Goal: Task Accomplishment & Management: Use online tool/utility

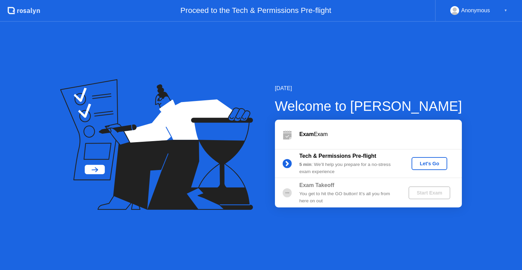
click at [424, 163] on div "Let's Go" at bounding box center [430, 163] width 30 height 5
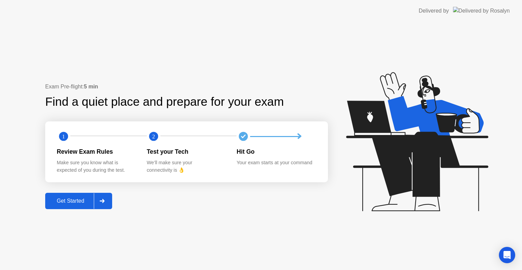
click at [76, 200] on div "Get Started" at bounding box center [70, 201] width 47 height 6
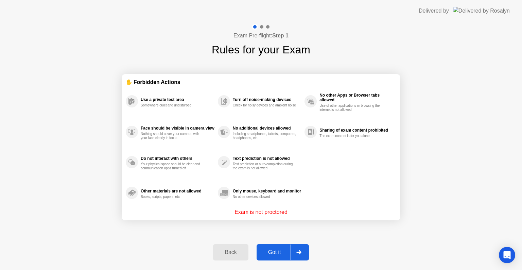
click at [277, 252] on div "Got it" at bounding box center [275, 252] width 32 height 6
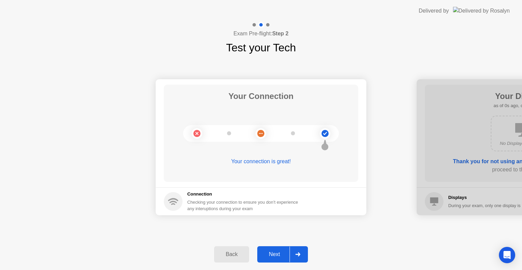
click at [290, 252] on div "Next" at bounding box center [274, 254] width 30 height 6
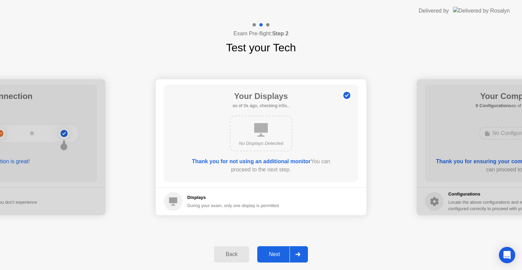
click at [290, 252] on div "Next" at bounding box center [274, 254] width 30 height 6
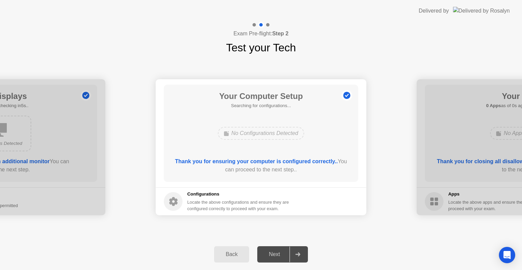
click at [290, 252] on div "Next" at bounding box center [274, 254] width 30 height 6
click at [294, 253] on div at bounding box center [298, 255] width 16 height 16
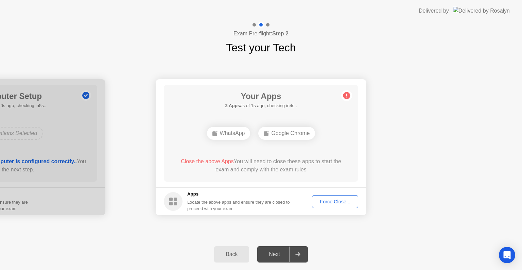
click at [335, 203] on div "Force Close..." at bounding box center [335, 201] width 41 height 5
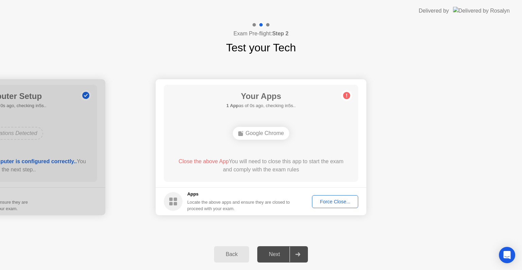
click at [328, 202] on div "Force Close..." at bounding box center [335, 201] width 41 height 5
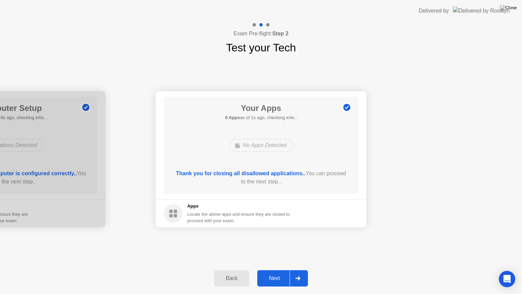
click at [285, 270] on div "Next" at bounding box center [274, 278] width 30 height 6
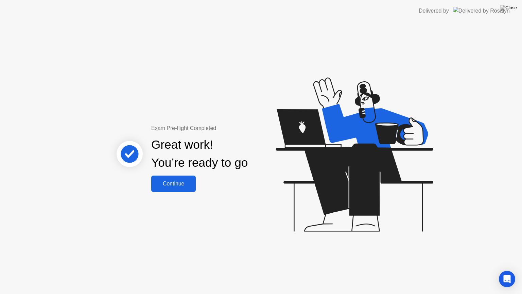
click at [181, 184] on div "Continue" at bounding box center [173, 184] width 40 height 6
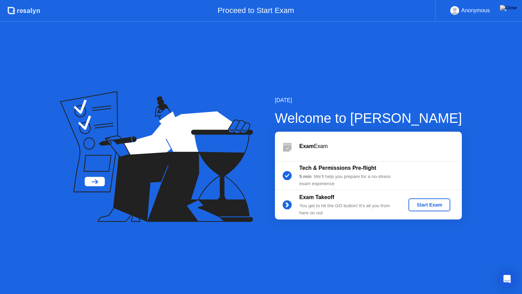
click at [433, 205] on div "Start Exam" at bounding box center [429, 204] width 36 height 5
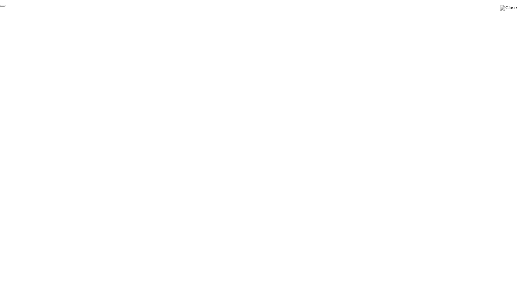
click div "End Proctoring Session"
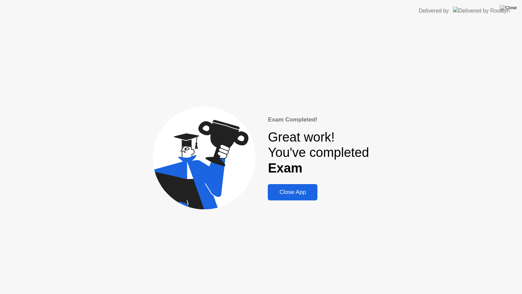
click at [305, 192] on div "Close App" at bounding box center [293, 192] width 46 height 7
